Goal: Register for event/course

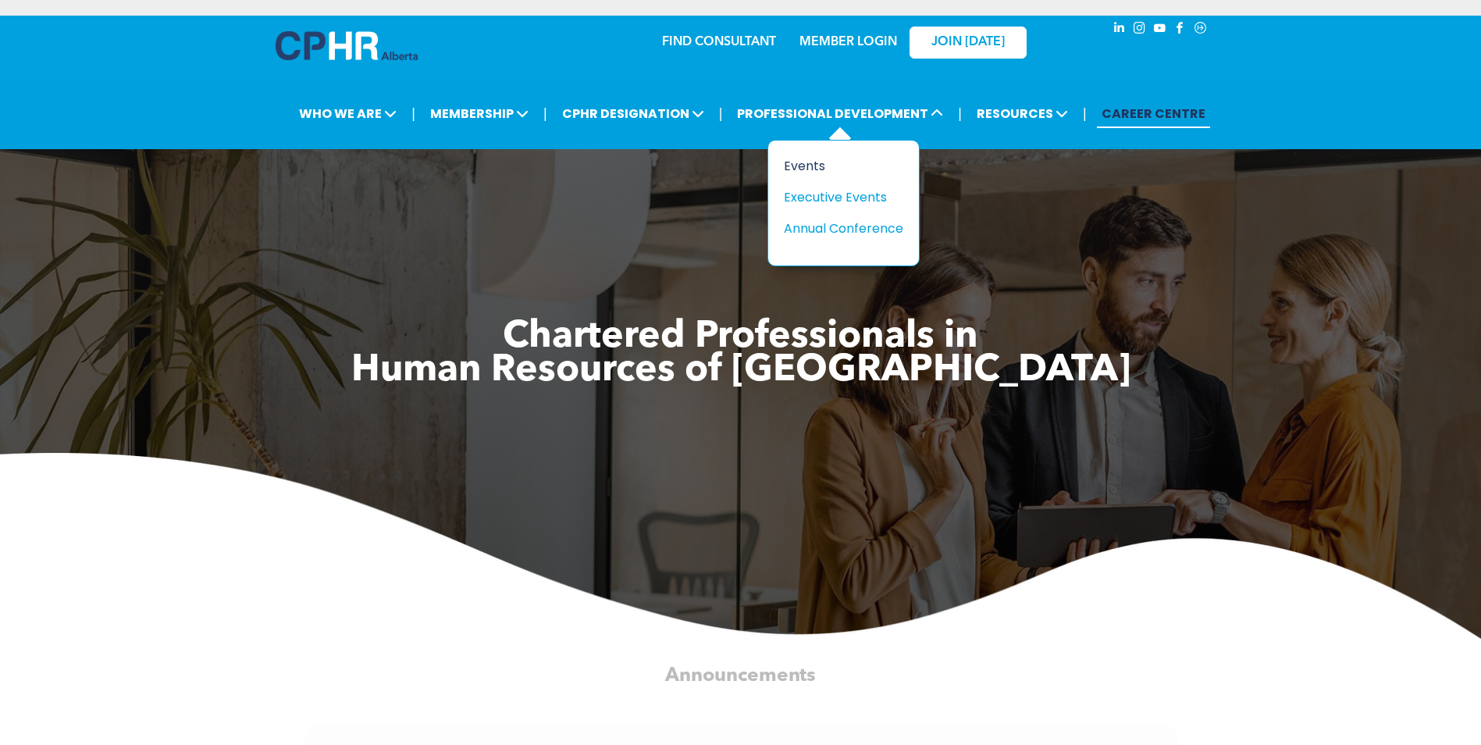
click at [820, 157] on div "Events" at bounding box center [838, 166] width 108 height 20
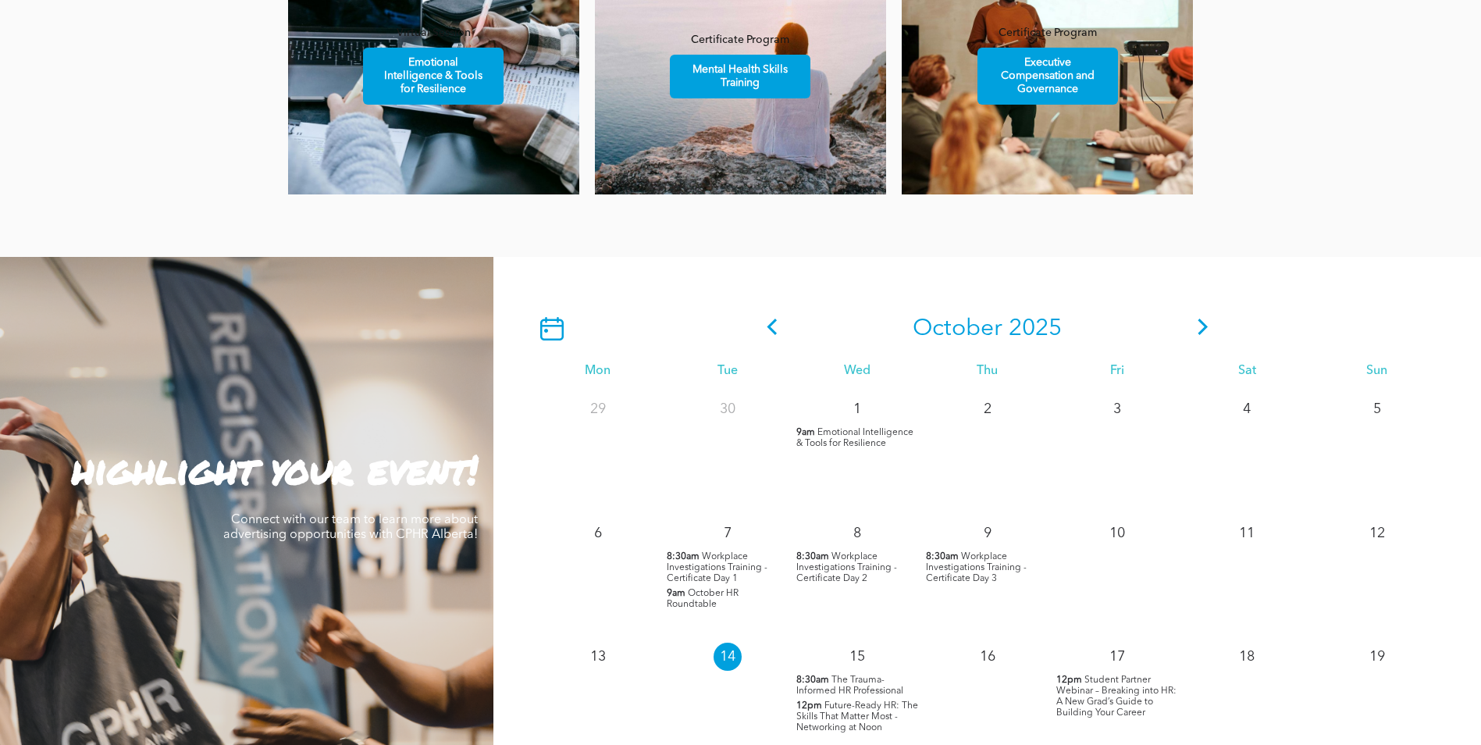
scroll to position [1249, 0]
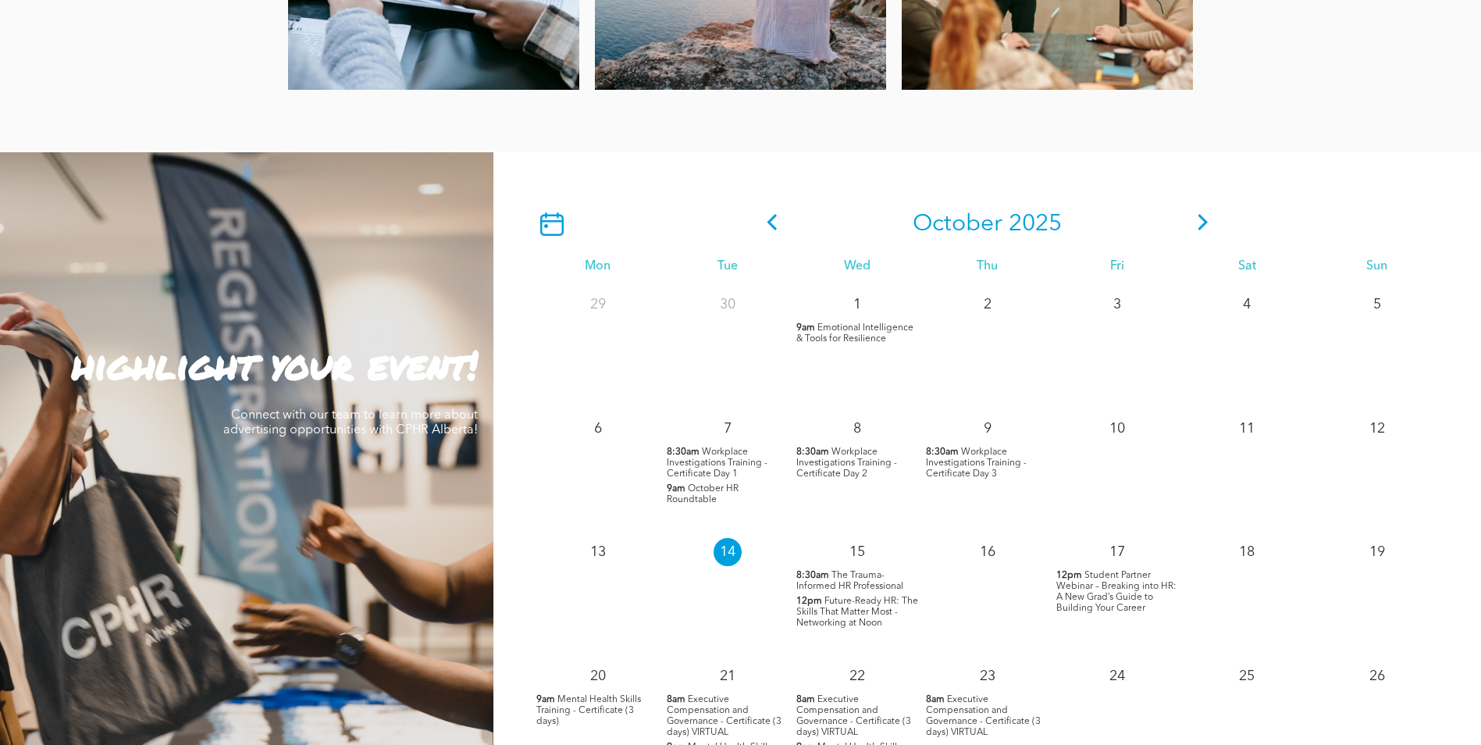
click at [848, 580] on span "The Trauma-Informed HR Professional" at bounding box center [849, 581] width 107 height 20
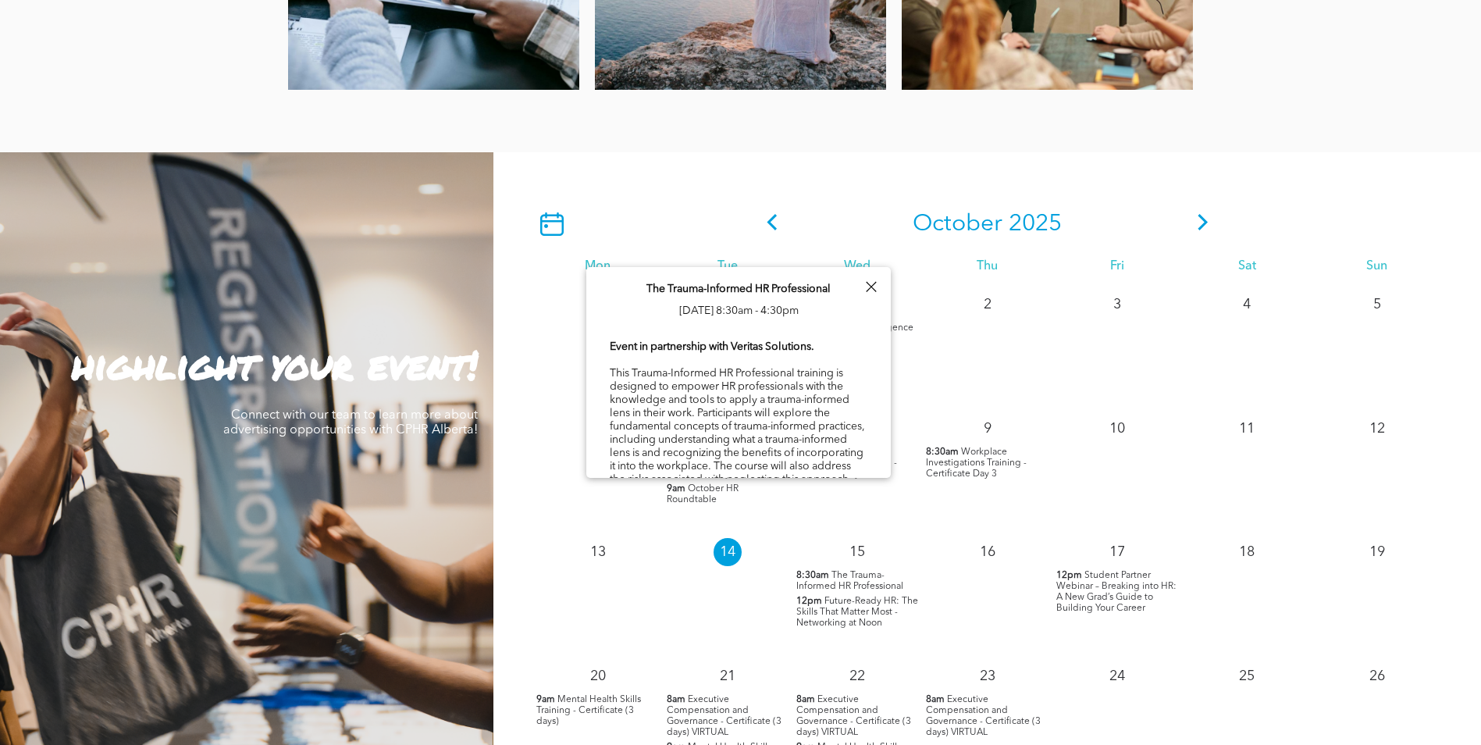
drag, startPoint x: 848, startPoint y: 578, endPoint x: 822, endPoint y: 575, distance: 26.7
click at [822, 575] on span "8:30am" at bounding box center [812, 575] width 33 height 11
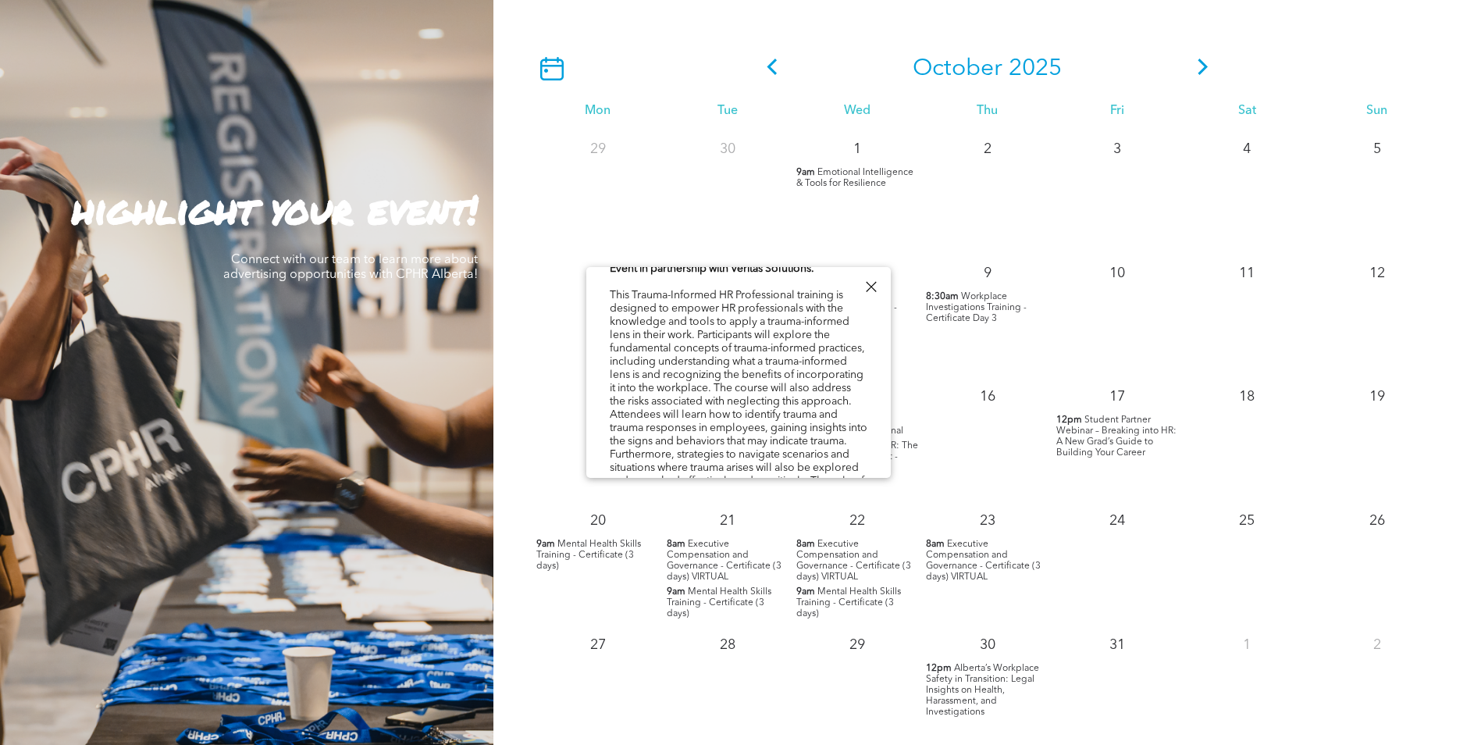
scroll to position [1405, 0]
click at [870, 286] on div at bounding box center [870, 286] width 21 height 21
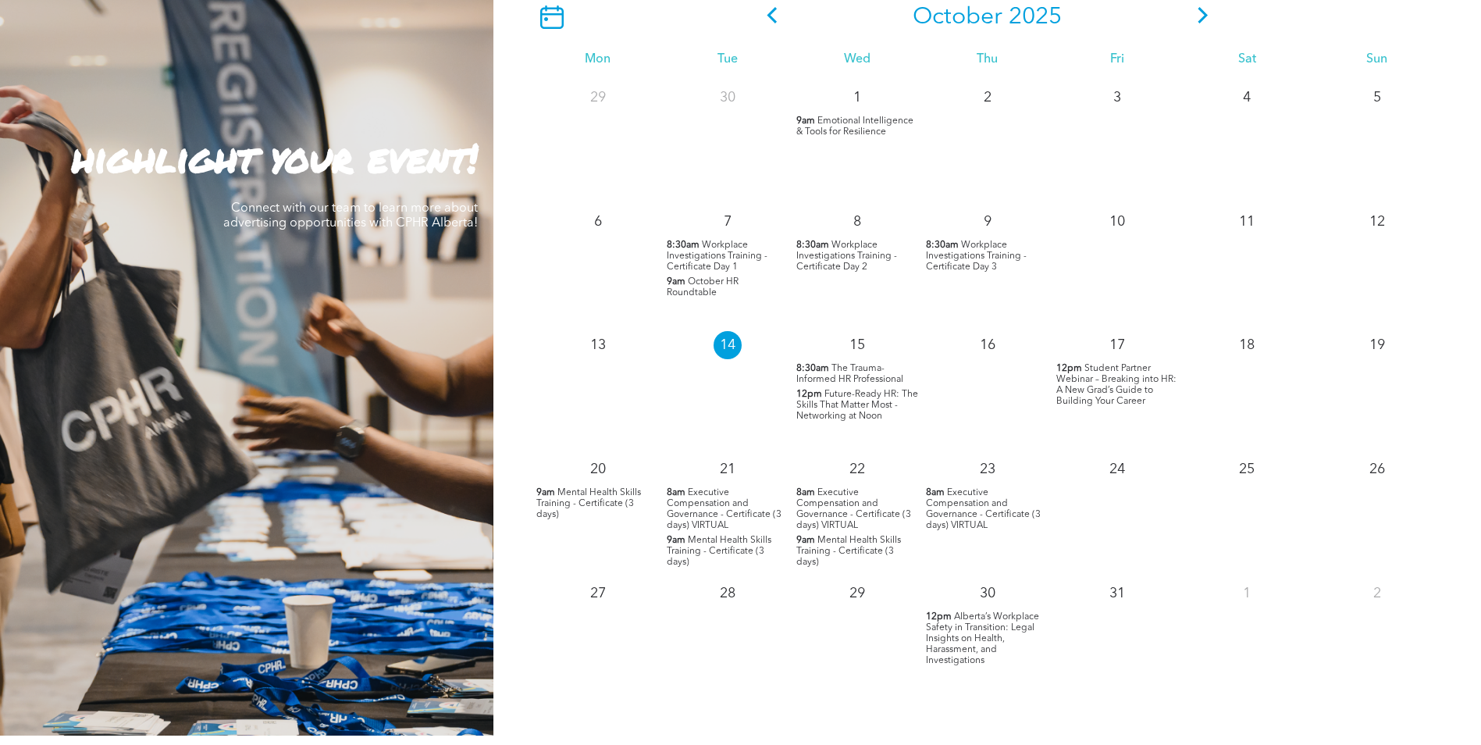
scroll to position [1483, 0]
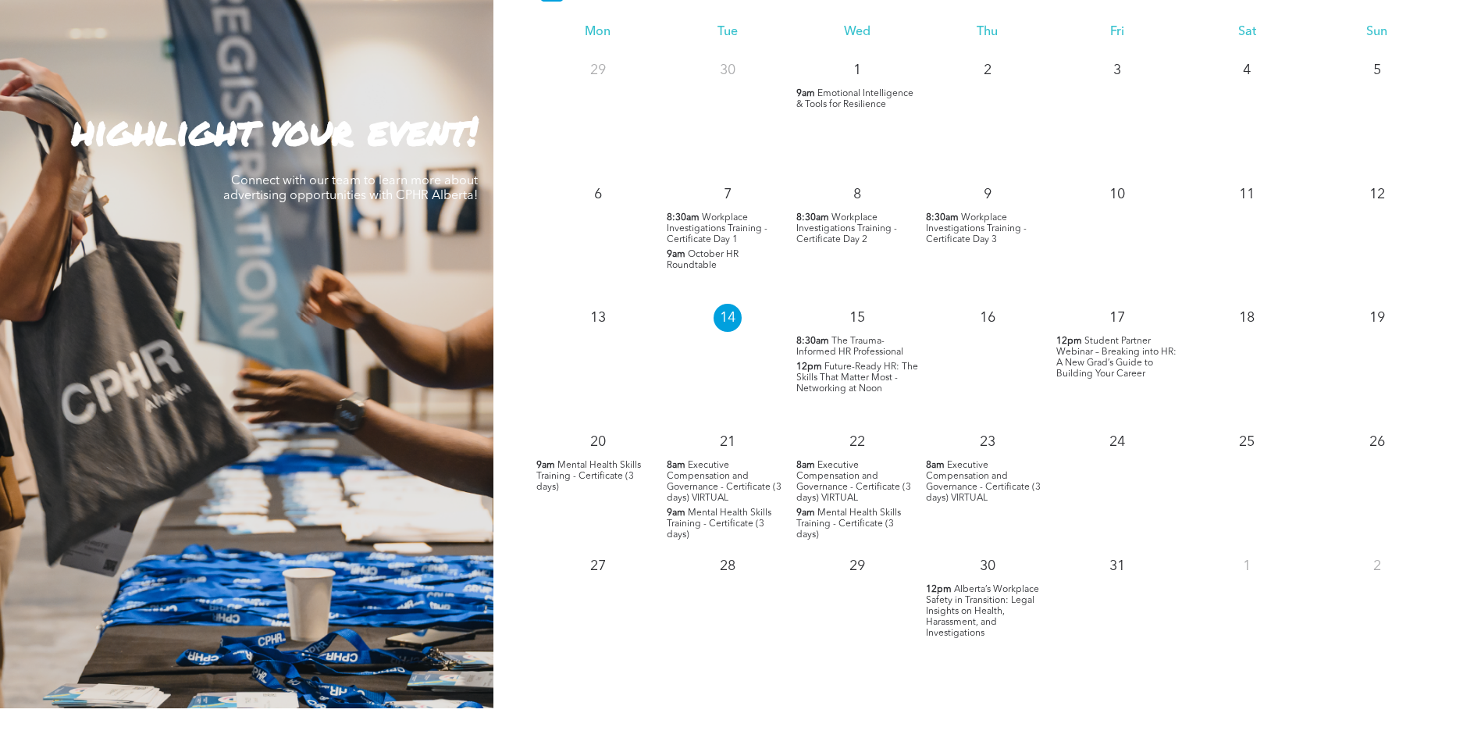
click at [968, 610] on span "Alberta’s Workplace Safety in Transition: Legal Insights on Health, Harassment,…" at bounding box center [982, 611] width 113 height 53
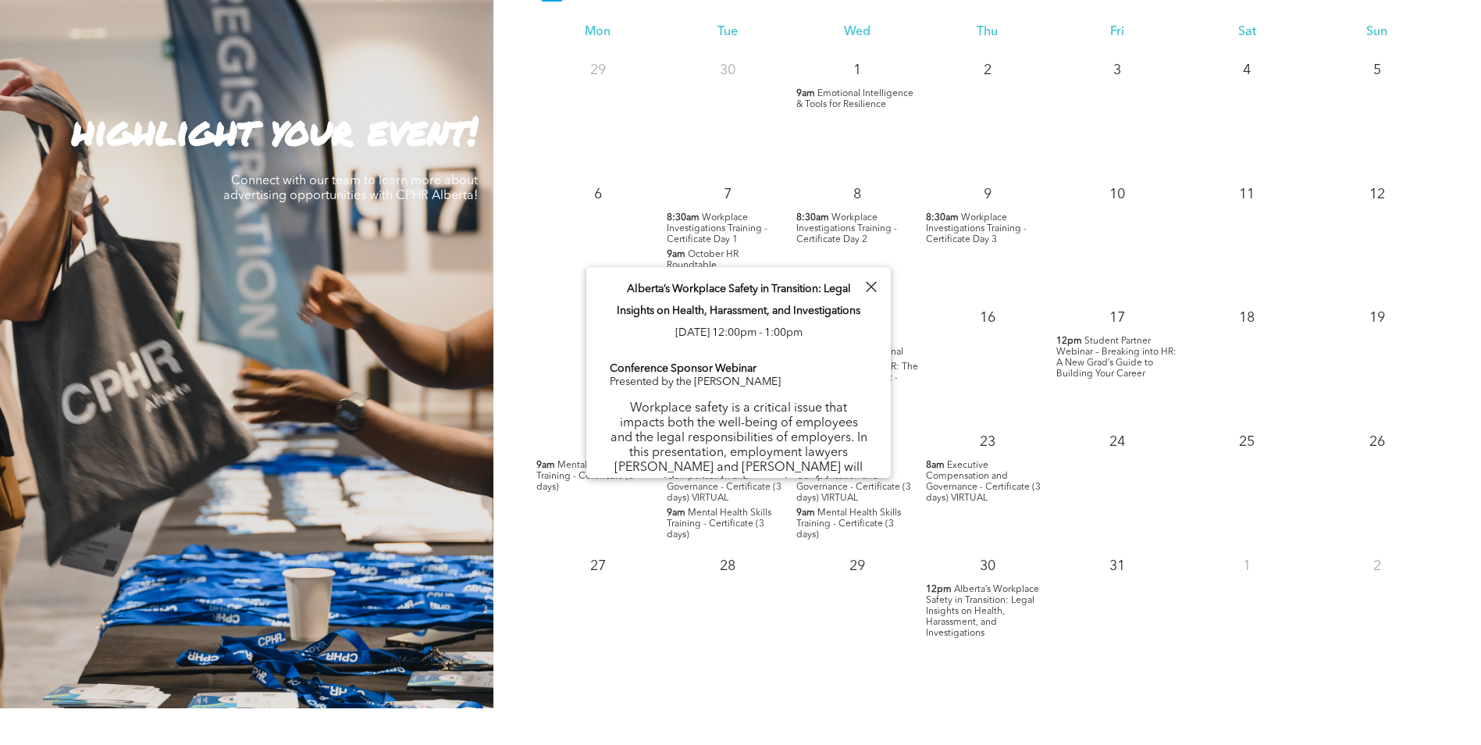
click at [770, 410] on p "Workplace safety is a critical issue that impacts both the well-being of employ…" at bounding box center [739, 490] width 258 height 178
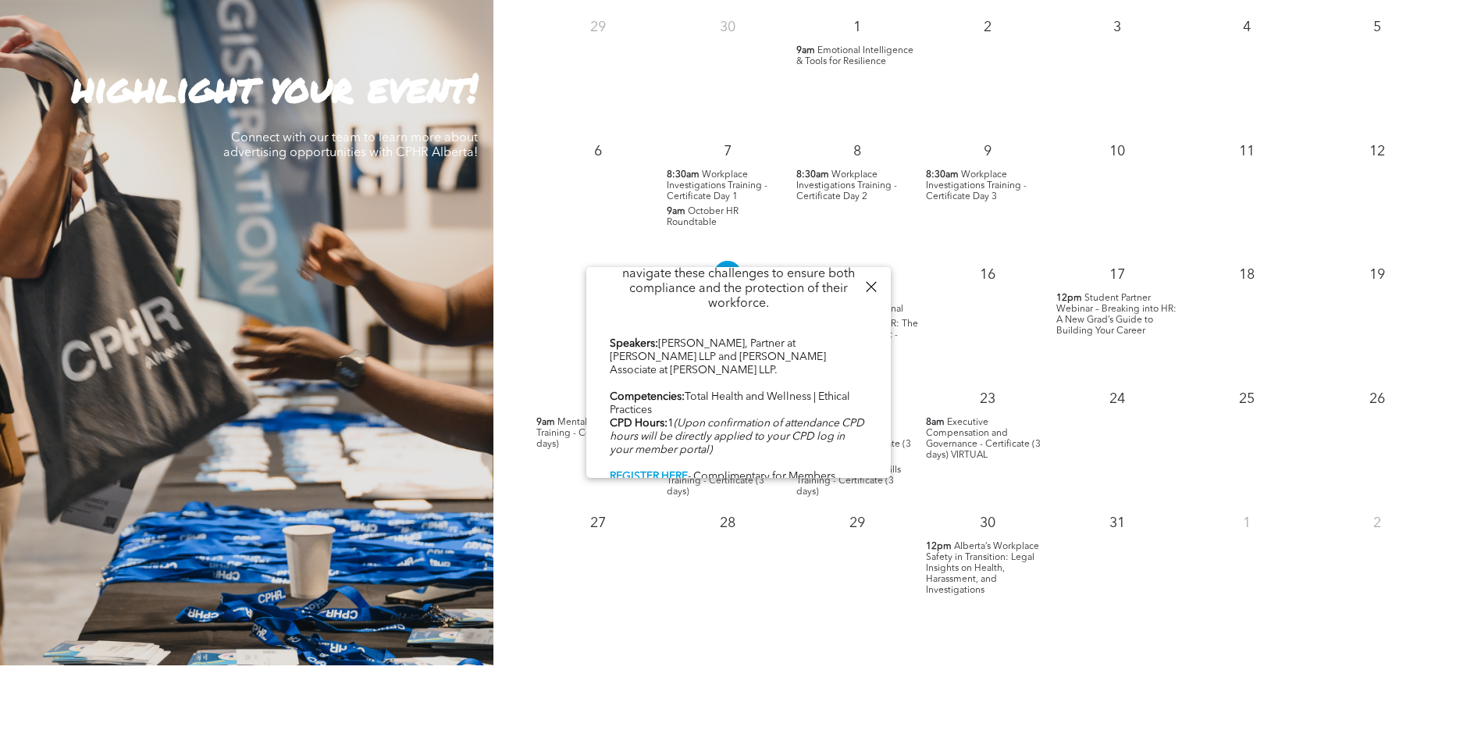
scroll to position [1561, 0]
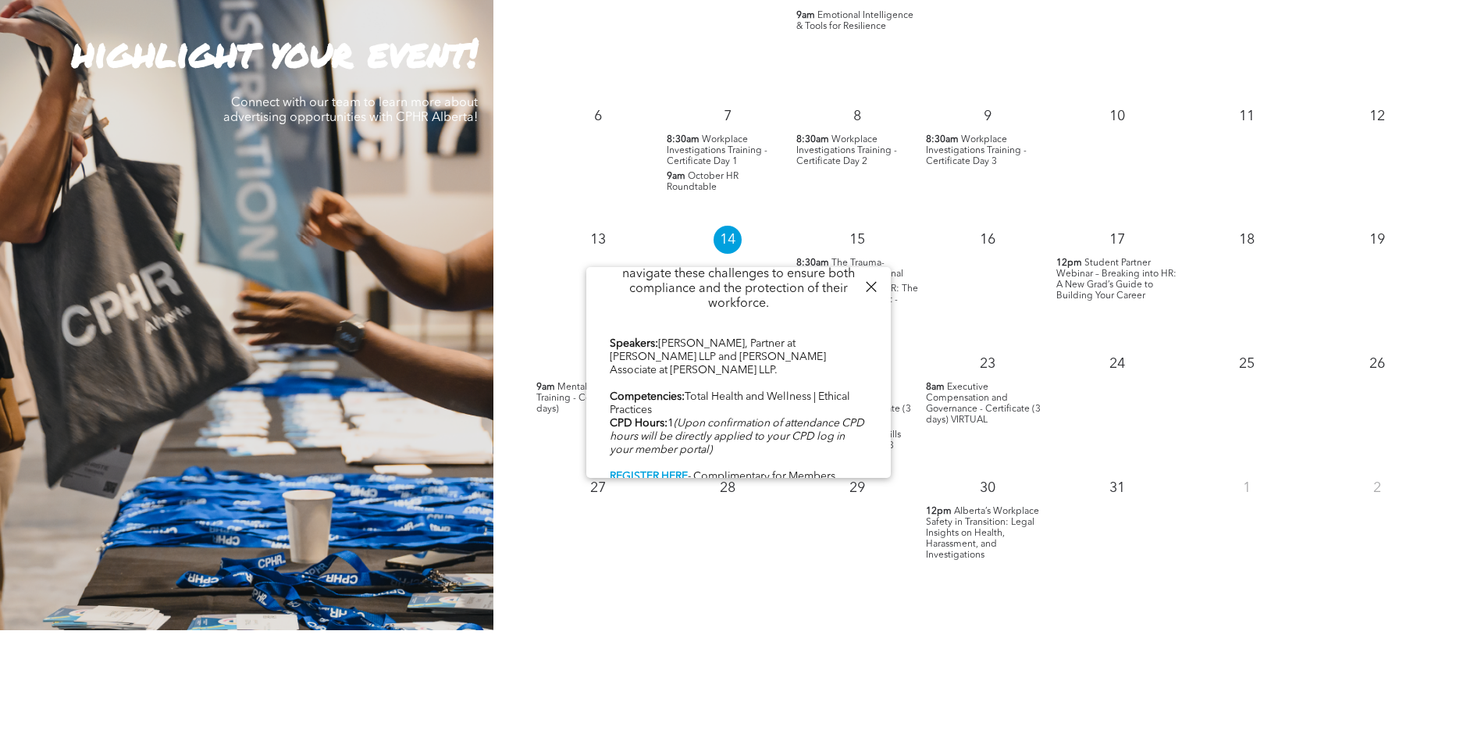
click at [653, 442] on div "Conference Sponsor Webinar Presented by the Carbert Waite Workplace safety is a…" at bounding box center [739, 45] width 258 height 905
click at [653, 471] on b "REGISTER HERE" at bounding box center [649, 476] width 78 height 11
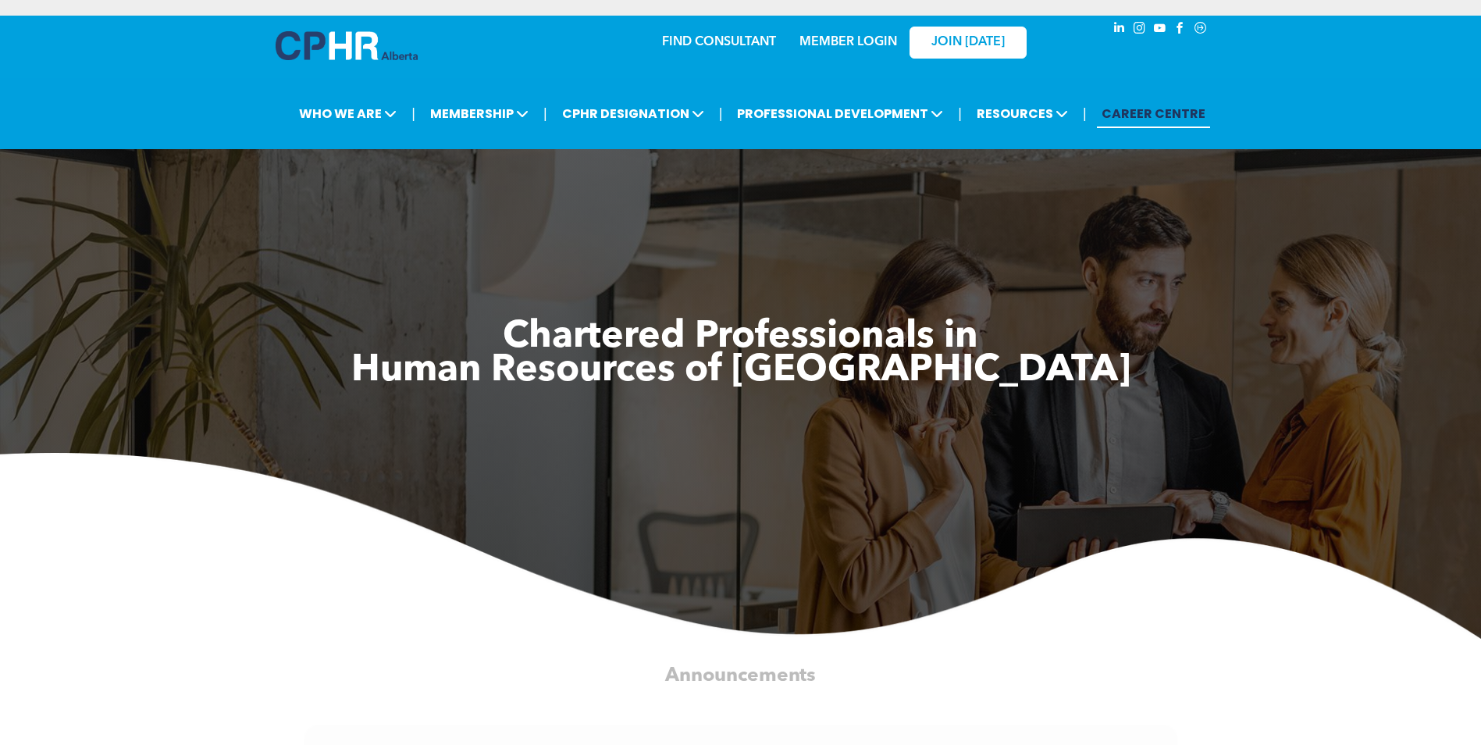
click at [833, 37] on link "MEMBER LOGIN" at bounding box center [848, 42] width 98 height 12
